Goal: Task Accomplishment & Management: Use online tool/utility

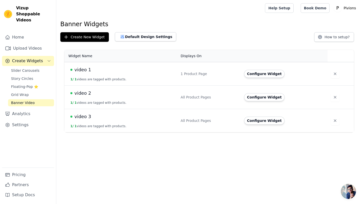
click at [112, 75] on td "video 1 1 / 1 videos are tagged with products." at bounding box center [120, 73] width 113 height 23
click at [79, 72] on span "video 1" at bounding box center [82, 69] width 17 height 7
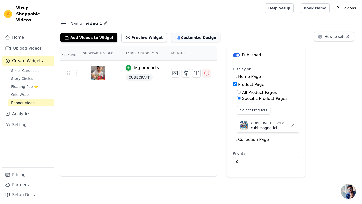
click at [188, 38] on button "Customize Design" at bounding box center [196, 37] width 50 height 9
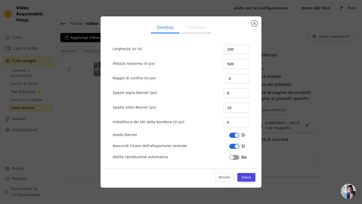
scroll to position [4, 0]
click at [235, 156] on button "Etichetta" at bounding box center [234, 157] width 10 height 5
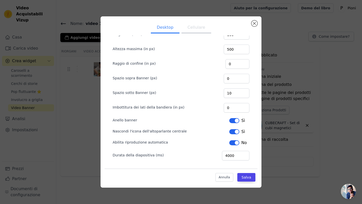
scroll to position [19, 0]
click at [234, 141] on button "Etichetta" at bounding box center [234, 142] width 10 height 5
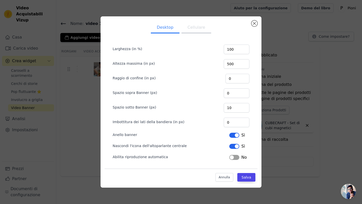
scroll to position [4, 0]
click at [234, 148] on button "Etichetta" at bounding box center [234, 146] width 10 height 5
click at [233, 134] on button "Etichetta" at bounding box center [234, 135] width 10 height 5
click at [249, 178] on button "Salva" at bounding box center [246, 177] width 18 height 9
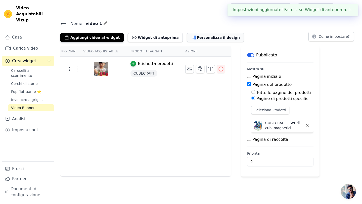
click at [192, 38] on icon "button" at bounding box center [194, 37] width 5 height 5
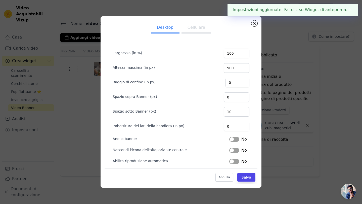
click at [237, 140] on button "Etichetta" at bounding box center [234, 139] width 10 height 5
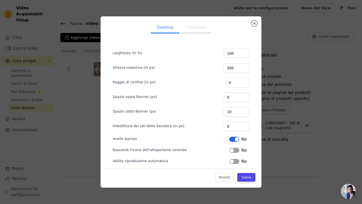
click at [237, 151] on button "Etichetta" at bounding box center [234, 150] width 10 height 5
click at [249, 176] on button "Salva" at bounding box center [246, 177] width 18 height 9
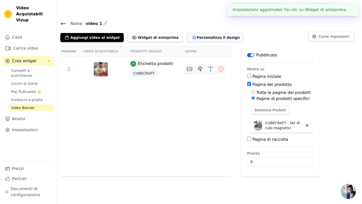
click at [187, 35] on button "Personalizza il design" at bounding box center [215, 37] width 57 height 9
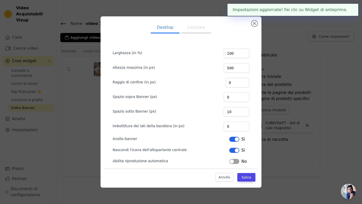
click at [191, 32] on button "Cellulare" at bounding box center [197, 27] width 30 height 11
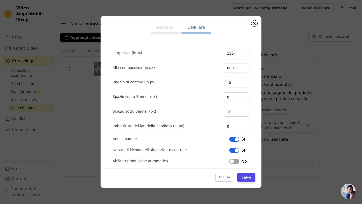
click at [233, 141] on button "Etichetta" at bounding box center [234, 139] width 10 height 5
click at [234, 149] on button "Etichetta" at bounding box center [234, 150] width 10 height 5
click at [249, 177] on button "Salva" at bounding box center [246, 177] width 18 height 9
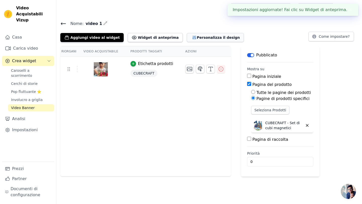
click at [200, 34] on button "Personalizza il design" at bounding box center [215, 37] width 57 height 9
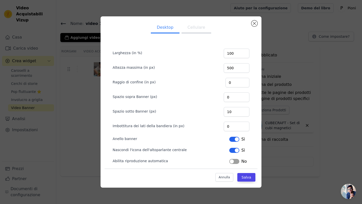
click at [197, 30] on button "Cellulare" at bounding box center [197, 27] width 30 height 11
click at [235, 138] on button "Etichetta" at bounding box center [234, 139] width 10 height 5
click at [248, 178] on button "Salva" at bounding box center [246, 177] width 18 height 9
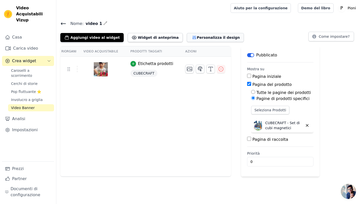
click at [187, 39] on button "Personalizza il design" at bounding box center [215, 37] width 57 height 9
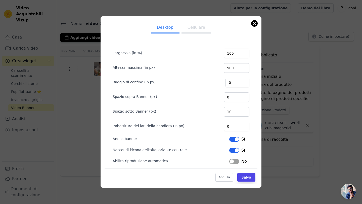
click at [253, 25] on button "Chiudi modale" at bounding box center [254, 23] width 6 height 6
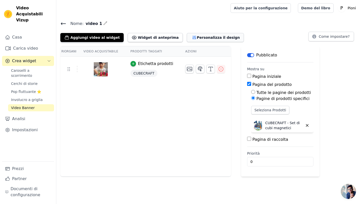
click at [198, 37] on button "Personalizza il design" at bounding box center [215, 37] width 57 height 9
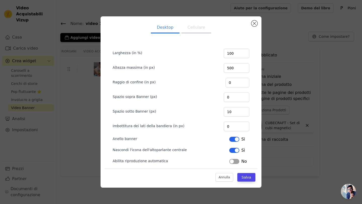
click at [201, 39] on div "Larghezza (in %) 100 Altezza massima (in px) 500 Raggio di confine (in px) 0 Sp…" at bounding box center [181, 111] width 153 height 152
click at [196, 30] on button "Cellulare" at bounding box center [197, 27] width 30 height 11
click at [234, 150] on button "Etichetta" at bounding box center [234, 150] width 10 height 5
click at [246, 175] on button "Salva" at bounding box center [246, 177] width 18 height 9
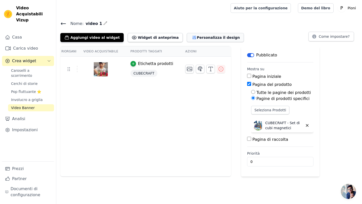
click at [198, 38] on button "Personalizza il design" at bounding box center [215, 37] width 57 height 9
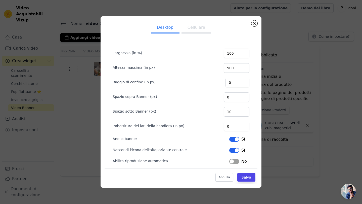
click at [198, 31] on button "Cellulare" at bounding box center [197, 27] width 30 height 11
click at [255, 22] on button "Chiudi modale" at bounding box center [254, 23] width 6 height 6
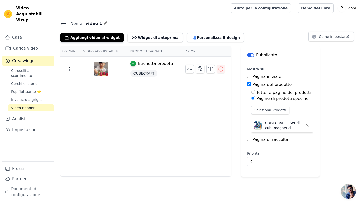
click at [65, 25] on icon at bounding box center [63, 24] width 6 height 6
